Goal: Task Accomplishment & Management: Manage account settings

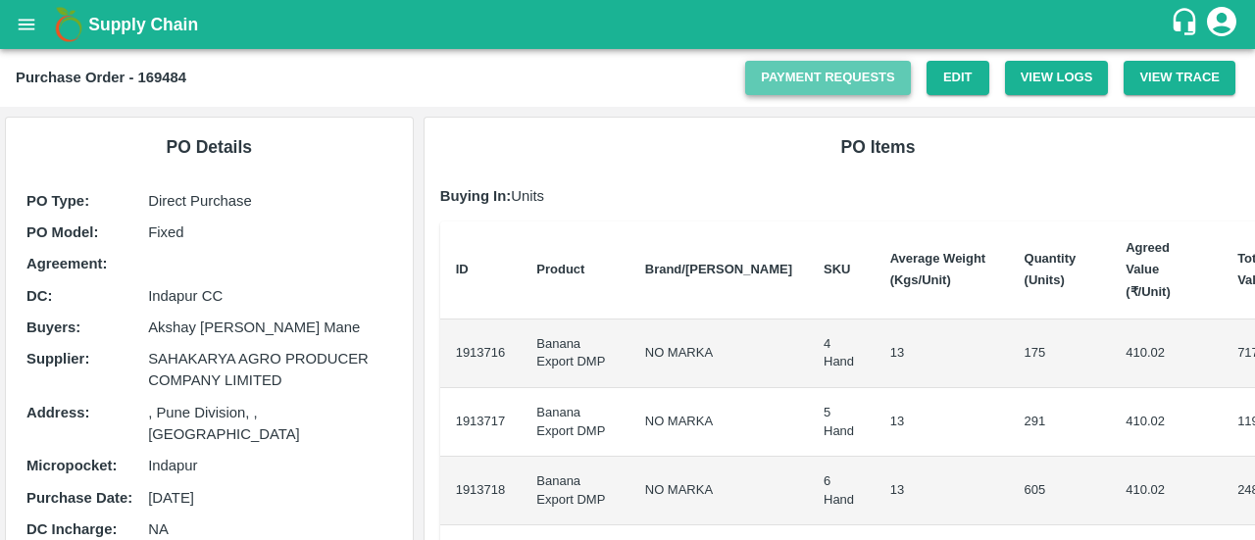
click at [818, 72] on link "Payment Requests" at bounding box center [828, 78] width 166 height 34
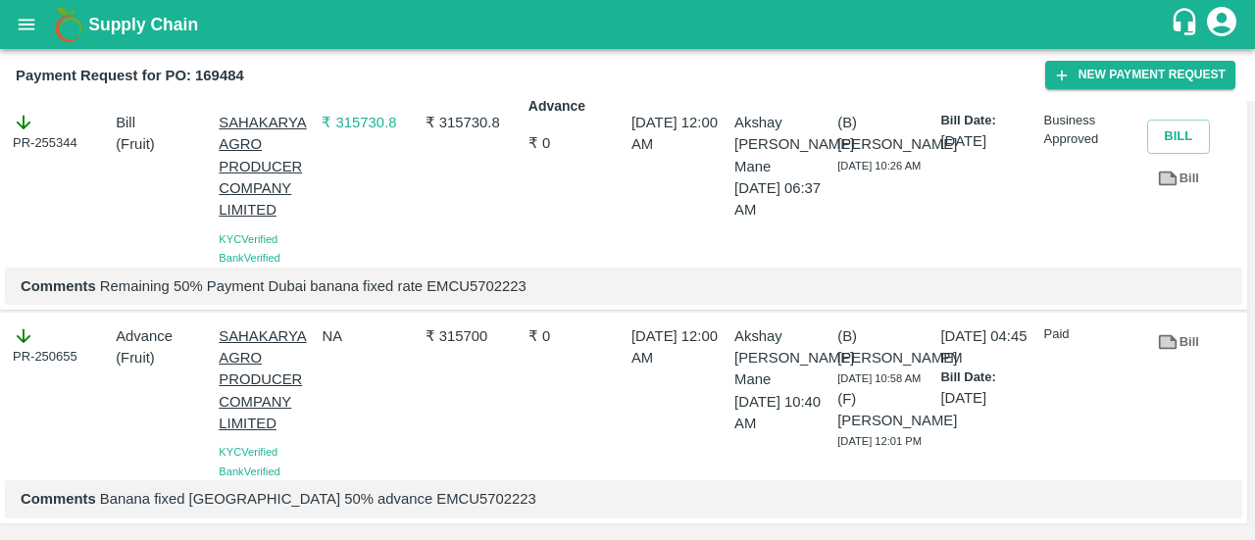
scroll to position [57, 0]
click at [1161, 172] on icon at bounding box center [1168, 179] width 19 height 15
click at [503, 285] on p "Comments Remaining 50% Payment Dubai banana fixed rate EMCU5702223" at bounding box center [624, 287] width 1206 height 22
copy p "EMCU5702223"
click at [503, 285] on p "Comments Remaining 50% Payment Dubai banana fixed rate EMCU5702223" at bounding box center [624, 287] width 1206 height 22
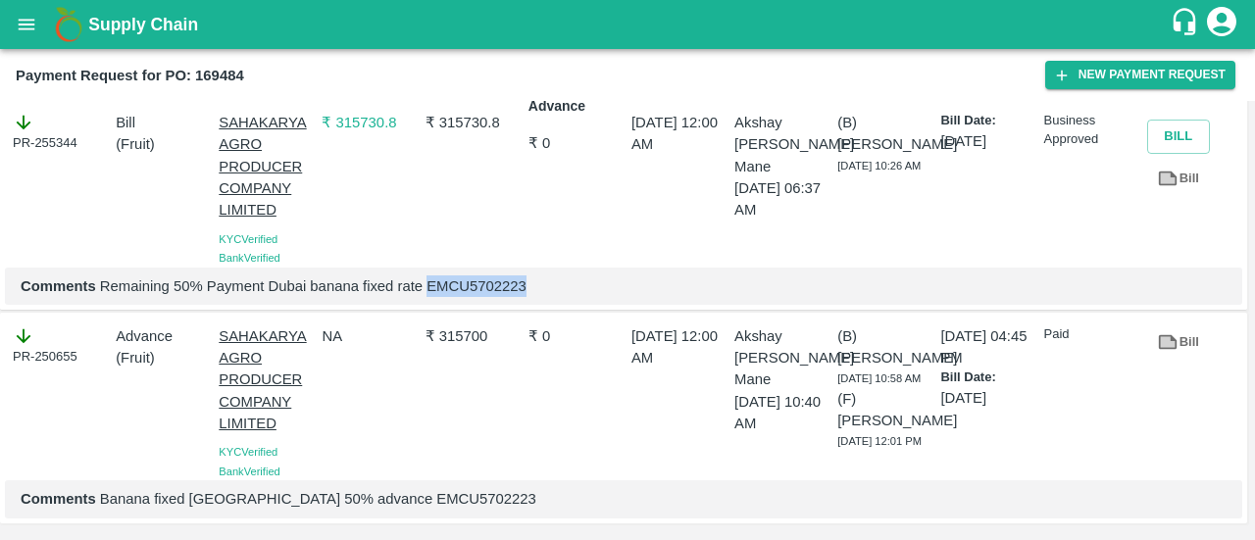
copy p "EMCU5702223"
click at [230, 72] on b "Payment Request for PO: 169484" at bounding box center [130, 76] width 229 height 16
copy b "169484"
click at [230, 72] on b "Payment Request for PO: 169484" at bounding box center [130, 76] width 229 height 16
click at [443, 112] on p "₹ 315730.8" at bounding box center [473, 123] width 95 height 22
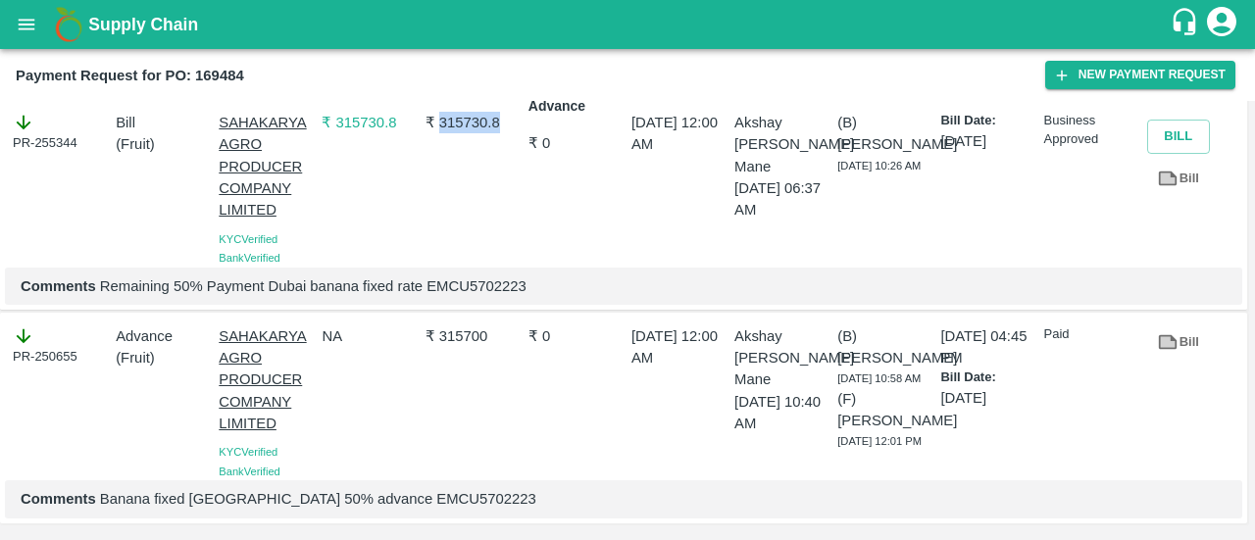
copy p "315730.8"
click at [443, 112] on p "₹ 315730.8" at bounding box center [473, 123] width 95 height 22
click at [435, 281] on p "Comments Remaining 50% Payment Dubai banana fixed rate EMCU5702223" at bounding box center [624, 287] width 1206 height 22
copy p "EMCU5702223"
click at [435, 281] on p "Comments Remaining 50% Payment Dubai banana fixed rate EMCU5702223" at bounding box center [624, 287] width 1206 height 22
